Goal: Task Accomplishment & Management: Manage account settings

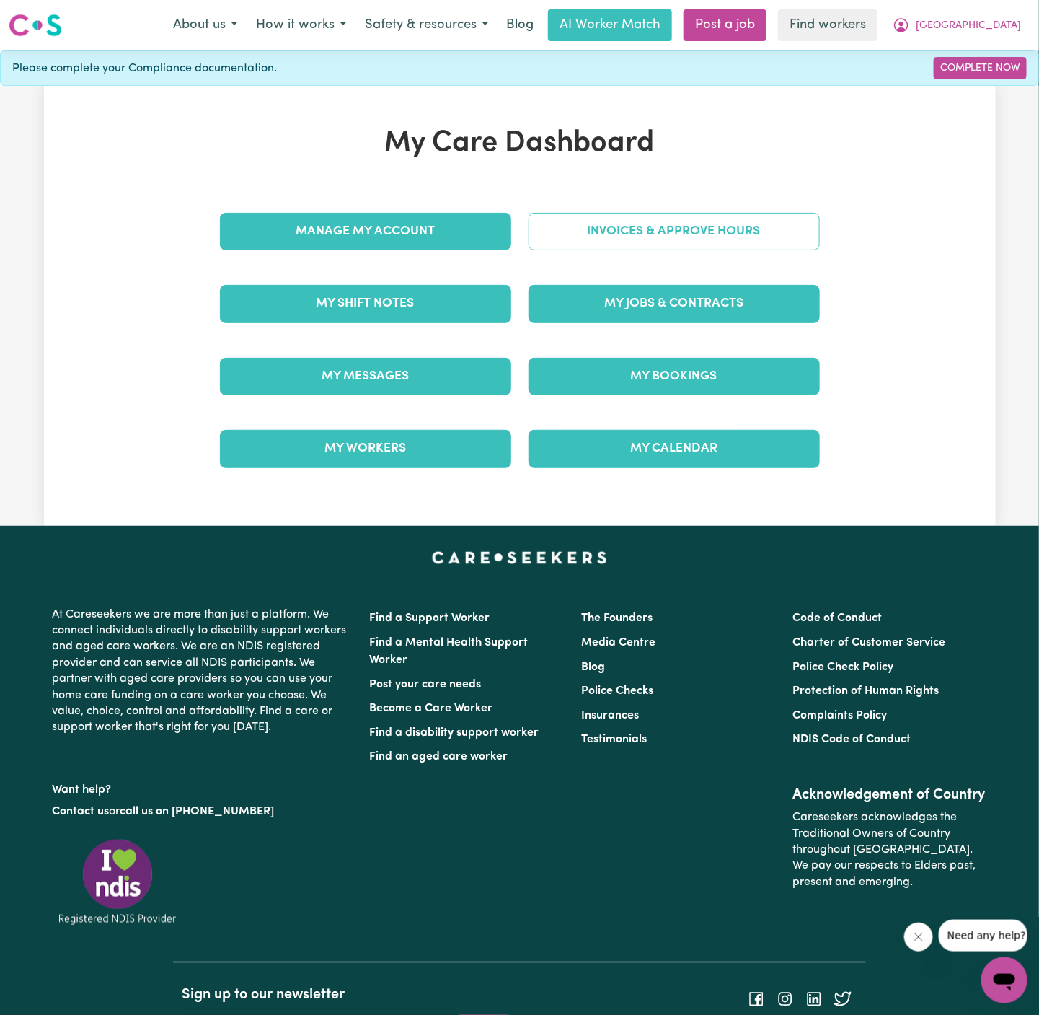
click at [692, 221] on link "Invoices & Approve Hours" at bounding box center [674, 231] width 291 height 37
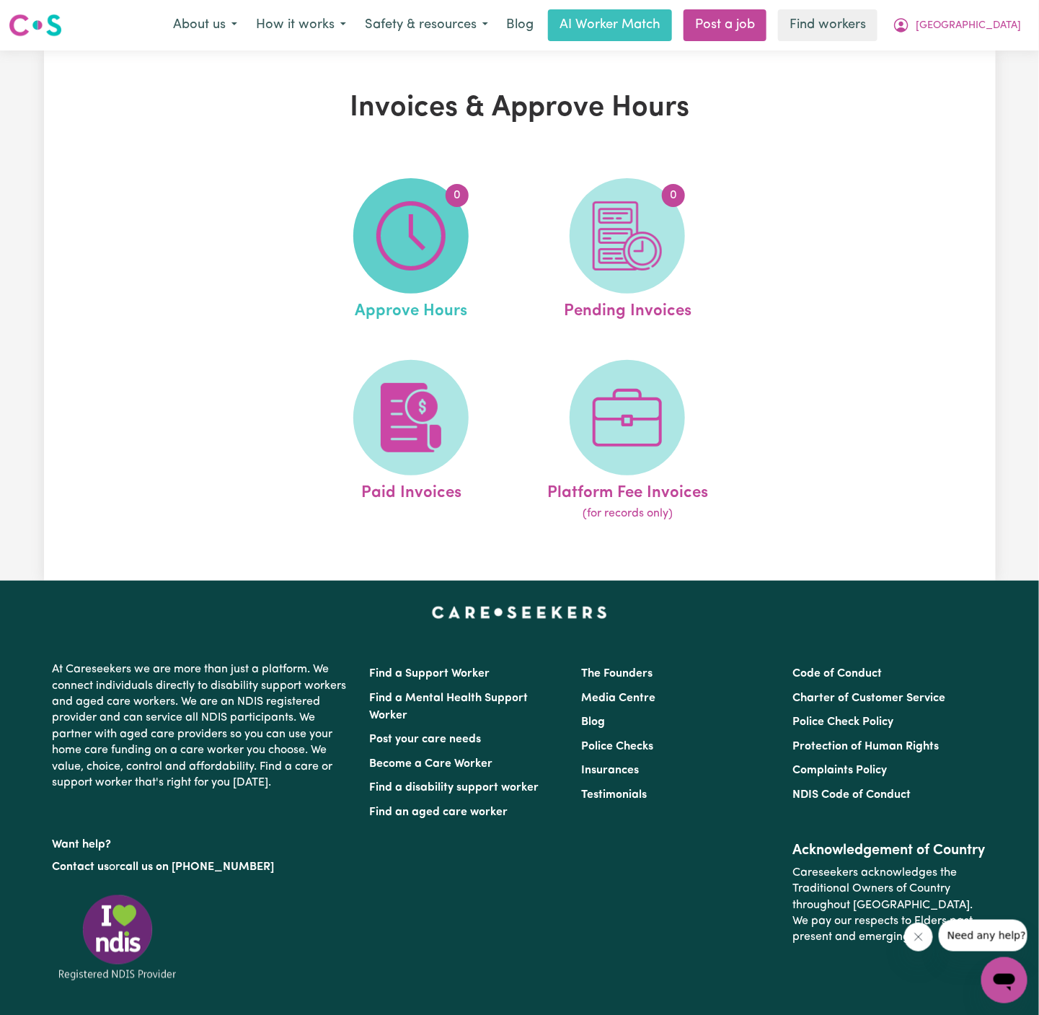
click at [425, 246] on img at bounding box center [410, 235] width 69 height 69
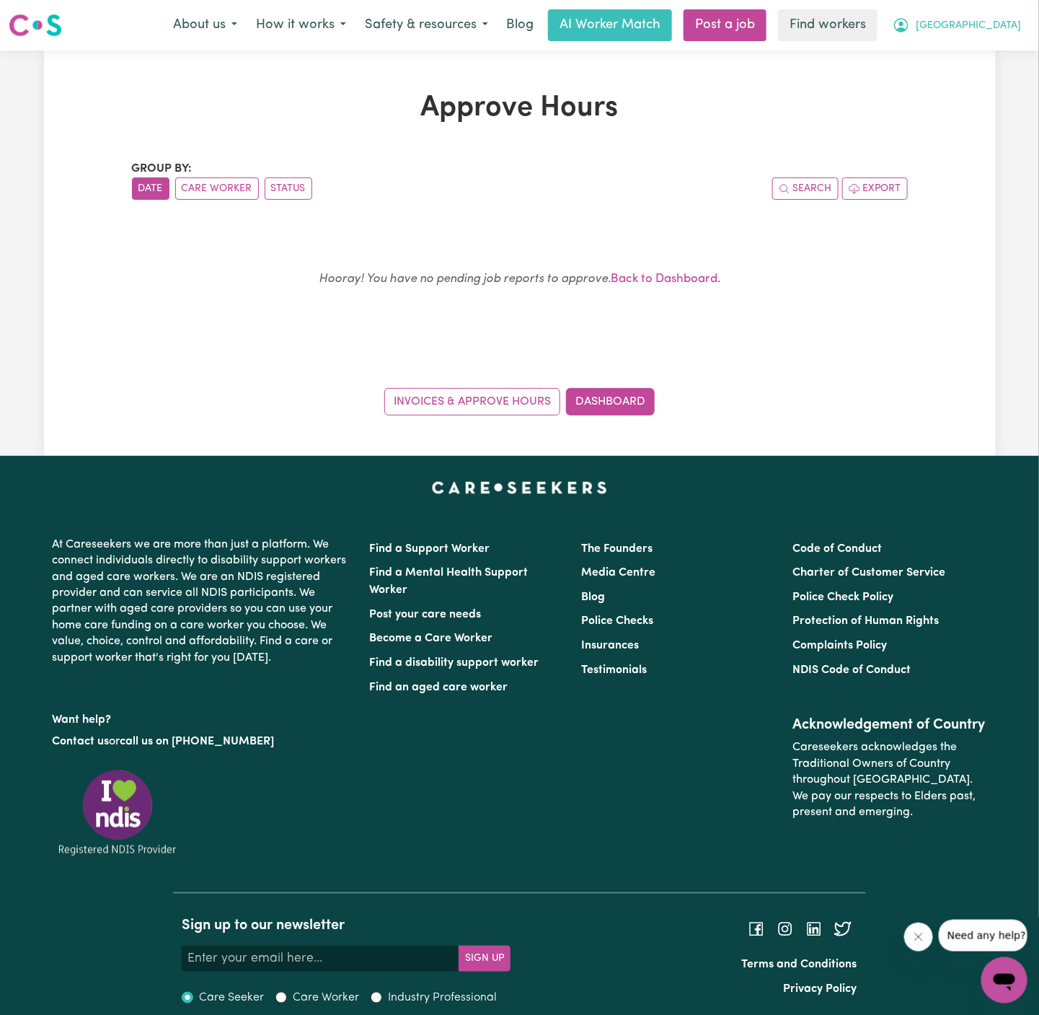
click at [994, 22] on span "[GEOGRAPHIC_DATA]" at bounding box center [968, 26] width 105 height 16
click at [992, 83] on link "Logout" at bounding box center [973, 82] width 114 height 27
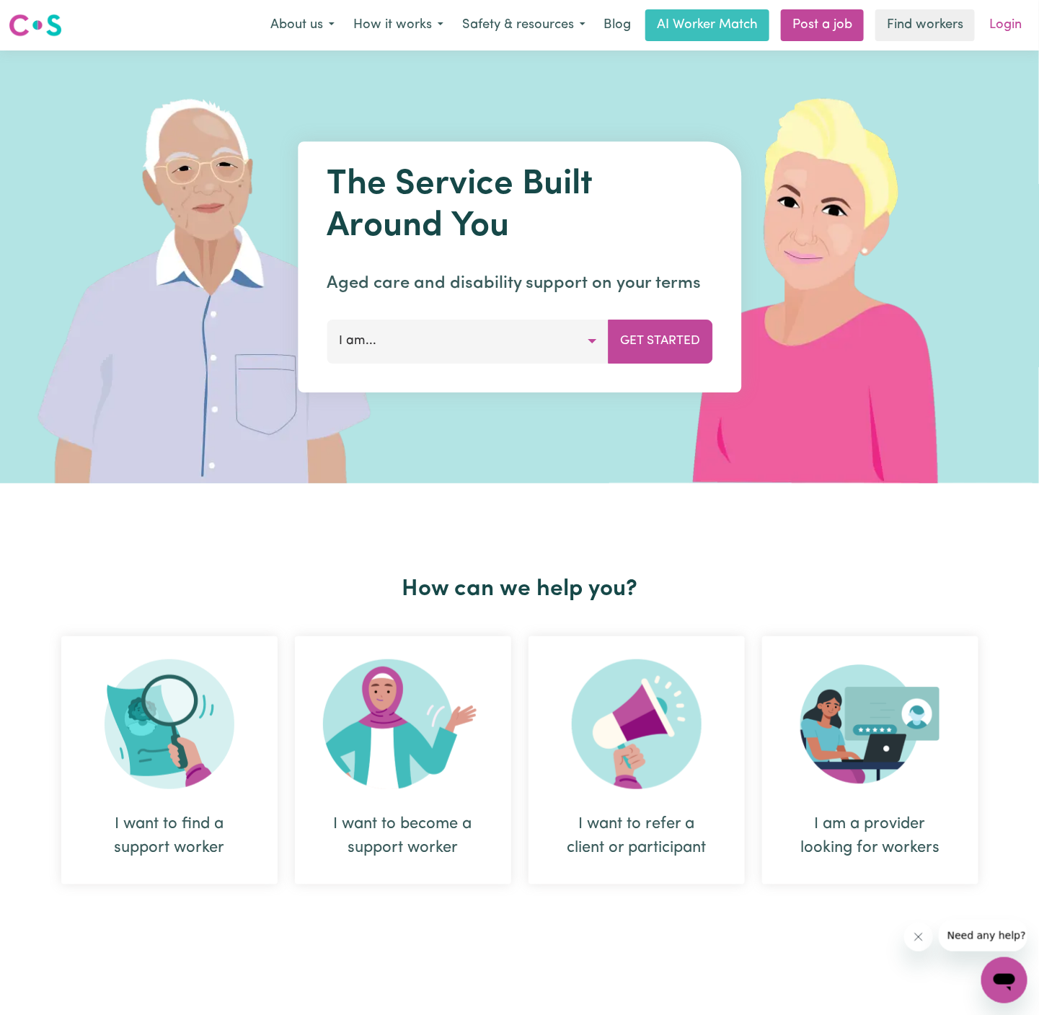
click at [1005, 29] on link "Login" at bounding box center [1006, 25] width 50 height 32
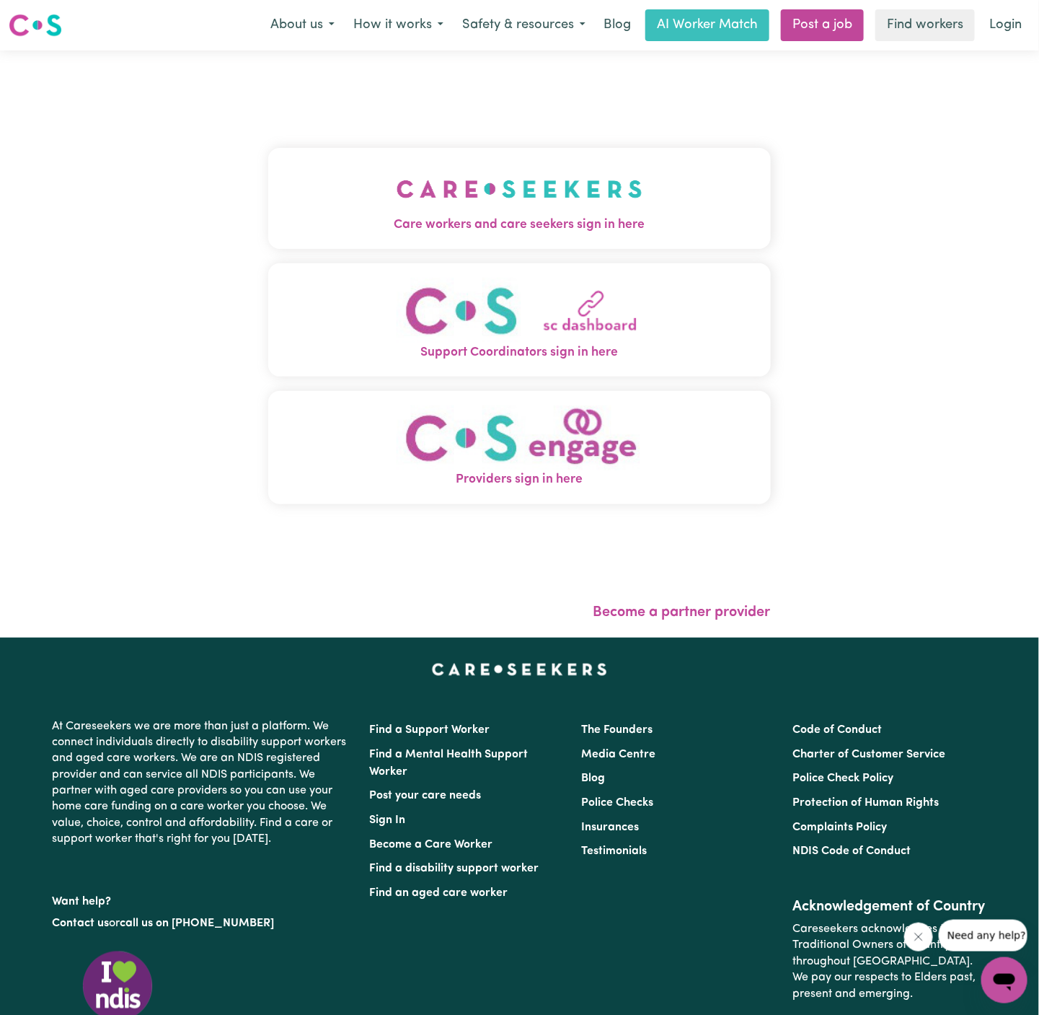
click at [565, 157] on button "Care workers and care seekers sign in here" at bounding box center [519, 198] width 503 height 101
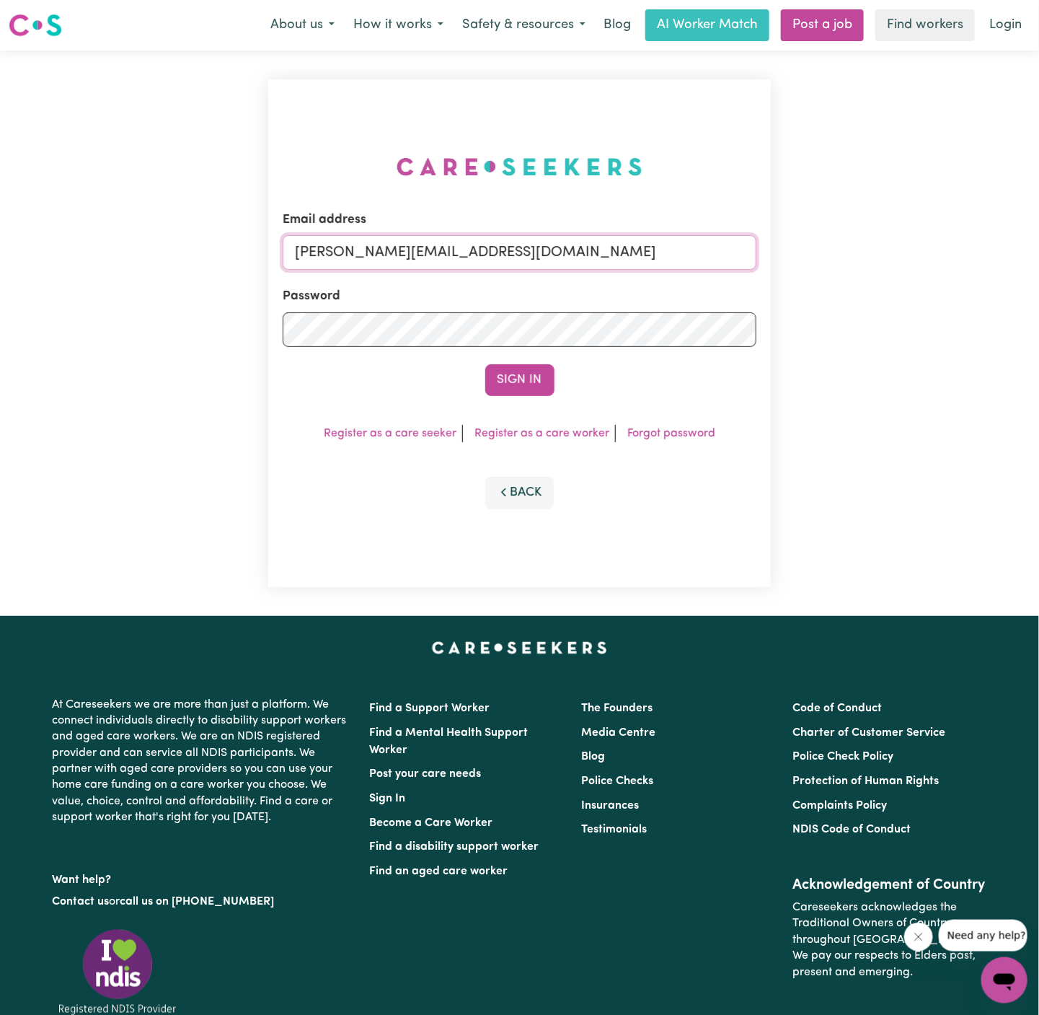
click at [580, 257] on input "[PERSON_NAME][EMAIL_ADDRESS][DOMAIN_NAME]" at bounding box center [520, 252] width 474 height 35
drag, startPoint x: 370, startPoint y: 255, endPoint x: 830, endPoint y: 250, distance: 460.1
click at [830, 250] on div "Email address [EMAIL_ADDRESS][DOMAIN_NAME] Password Sign In Register as a care …" at bounding box center [519, 332] width 1039 height 565
click at [485, 364] on button "Sign In" at bounding box center [519, 380] width 69 height 32
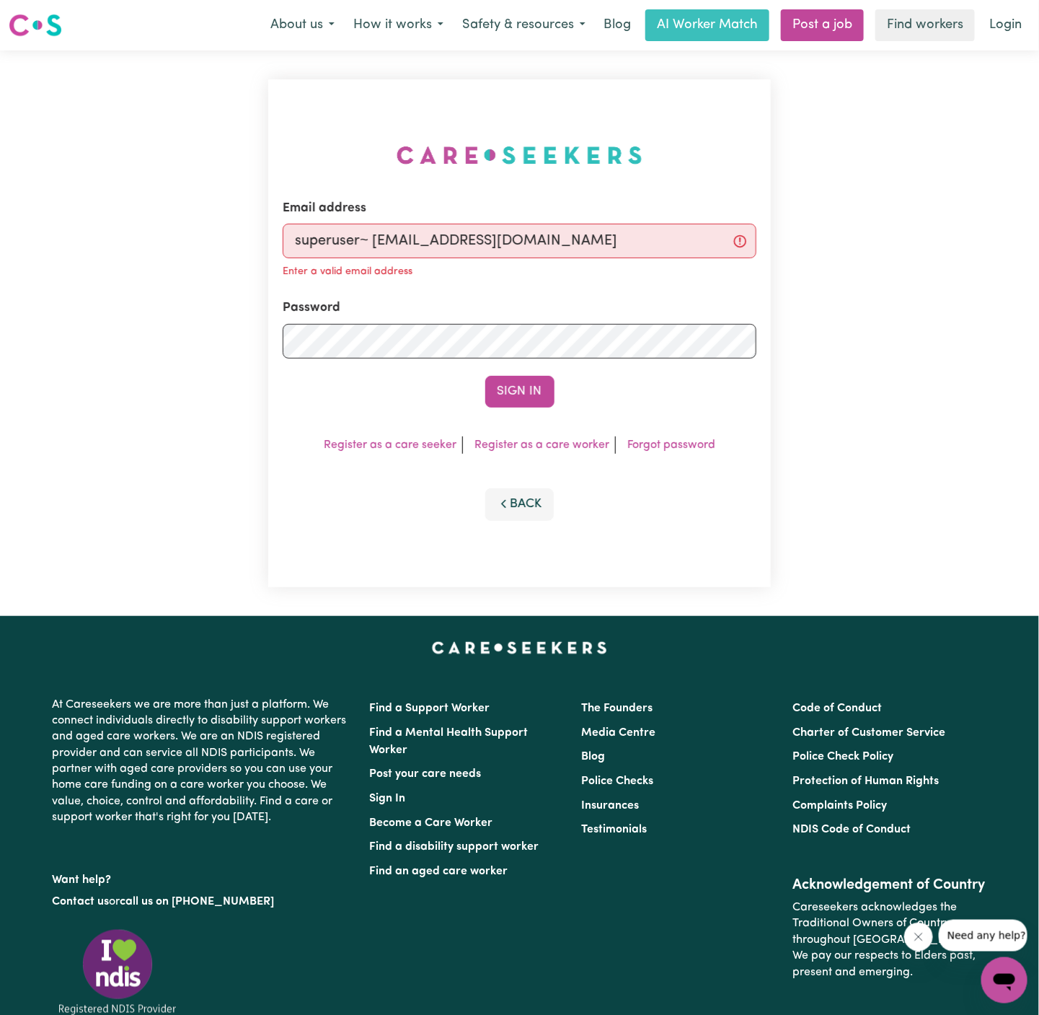
click at [396, 255] on input "superuser~ [EMAIL_ADDRESS][DOMAIN_NAME]" at bounding box center [520, 241] width 474 height 35
click at [376, 242] on input "superuser~ [EMAIL_ADDRESS][DOMAIN_NAME]" at bounding box center [520, 241] width 474 height 35
type input "[EMAIL_ADDRESS][DOMAIN_NAME]"
click at [485, 376] on button "Sign In" at bounding box center [519, 392] width 69 height 32
